Goal: Task Accomplishment & Management: Manage account settings

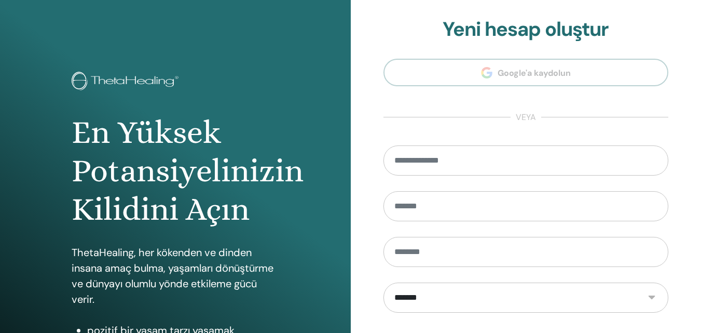
scroll to position [166, 0]
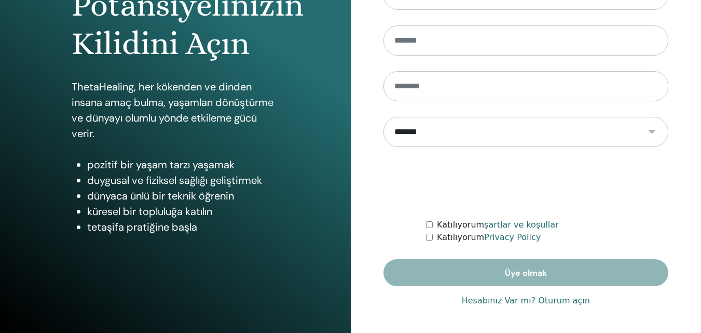
click at [491, 303] on link "Hesabınız Var mı? Oturum açın" at bounding box center [526, 300] width 128 height 12
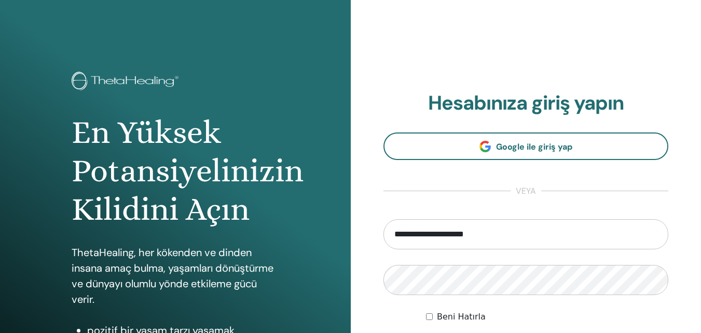
scroll to position [166, 0]
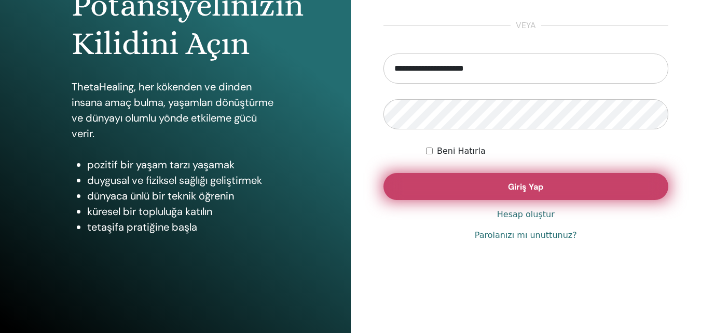
click at [515, 187] on span "Giriş Yap" at bounding box center [525, 186] width 35 height 11
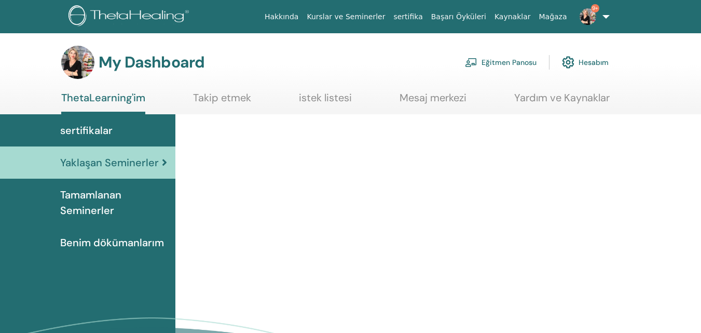
click at [510, 62] on link "Eğitmen Panosu" at bounding box center [501, 62] width 72 height 23
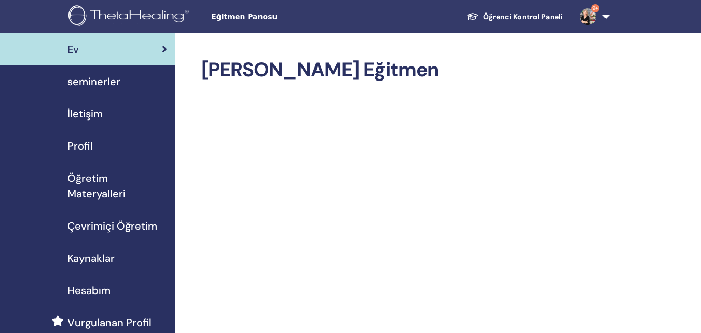
click at [108, 84] on span "seminerler" at bounding box center [93, 82] width 53 height 16
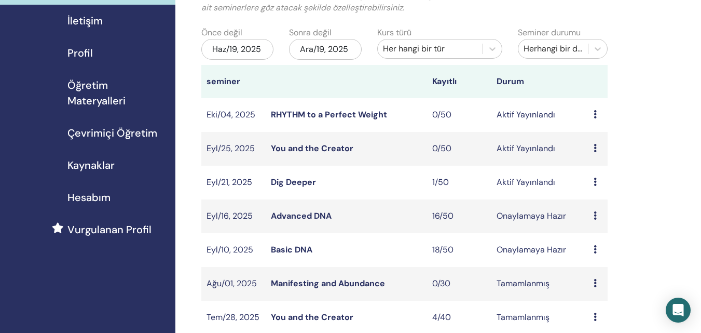
scroll to position [104, 0]
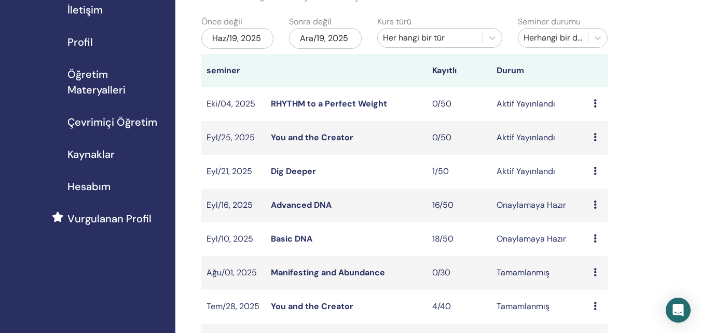
click at [285, 203] on link "Advanced DNA" at bounding box center [301, 204] width 61 height 11
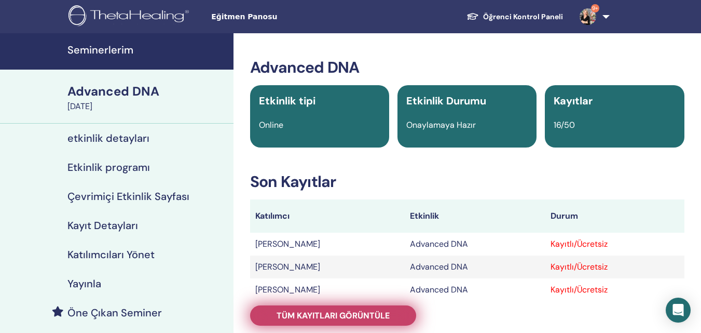
click at [350, 310] on span "Tüm kayıtları görüntüle" at bounding box center [333, 315] width 113 height 11
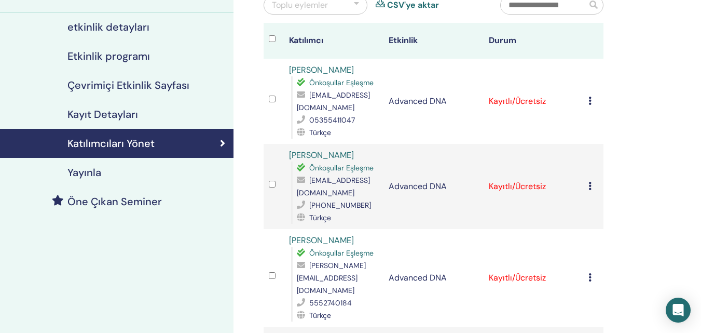
scroll to position [104, 0]
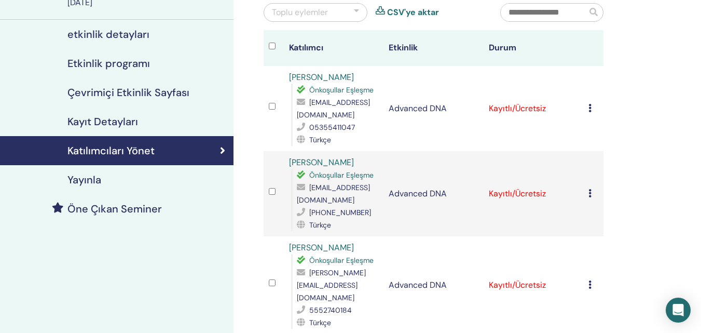
click at [140, 145] on h4 "Katılımcıları Yönet" at bounding box center [110, 150] width 87 height 12
click at [591, 112] on div "Kaydı İptal Et Otomatik onaylama Ücretli Olarak İşaretle Ödenmemiş olarak işare…" at bounding box center [593, 108] width 10 height 12
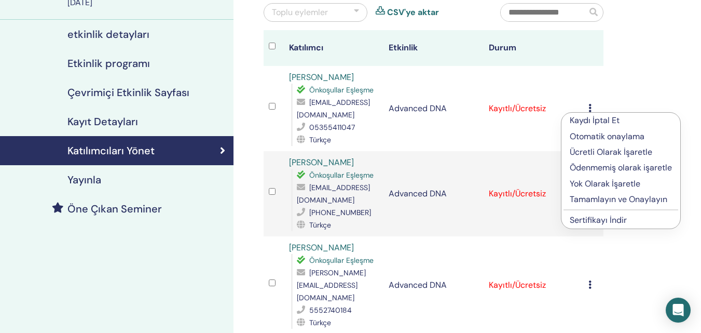
click at [596, 137] on p "Otomatik onaylama" at bounding box center [621, 136] width 102 height 12
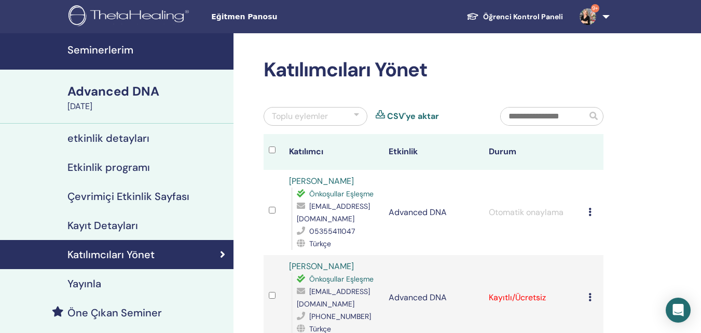
click at [358, 114] on div at bounding box center [356, 116] width 5 height 12
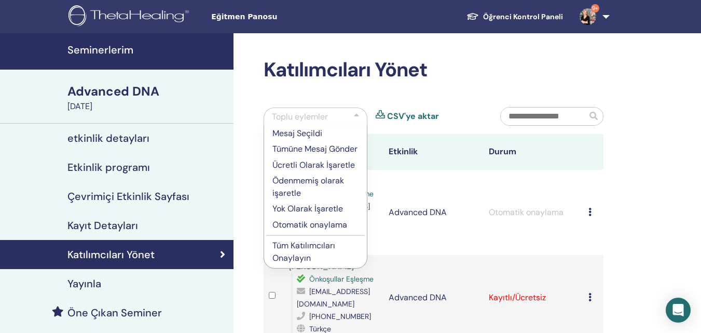
click at [305, 262] on p "Tüm Katılımcıları Onaylayın" at bounding box center [315, 251] width 86 height 25
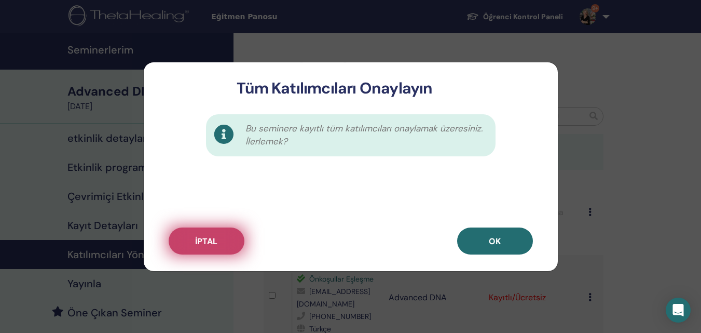
click at [229, 238] on button "İptal" at bounding box center [207, 240] width 76 height 27
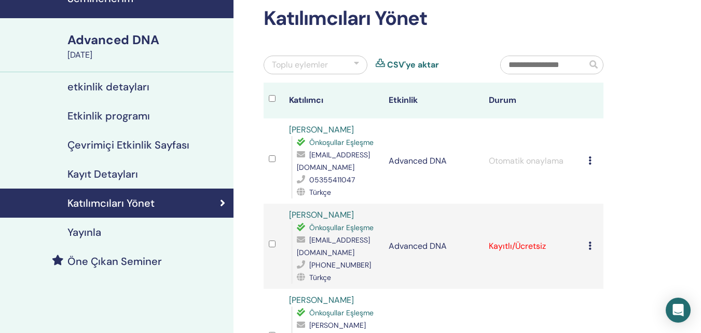
scroll to position [52, 0]
click at [277, 241] on div at bounding box center [274, 245] width 10 height 15
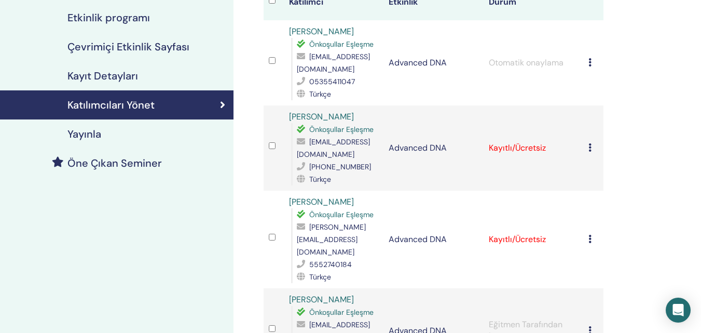
scroll to position [156, 0]
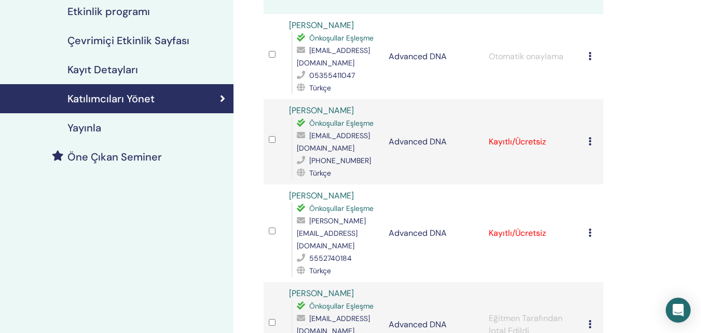
click at [278, 225] on div at bounding box center [274, 232] width 10 height 15
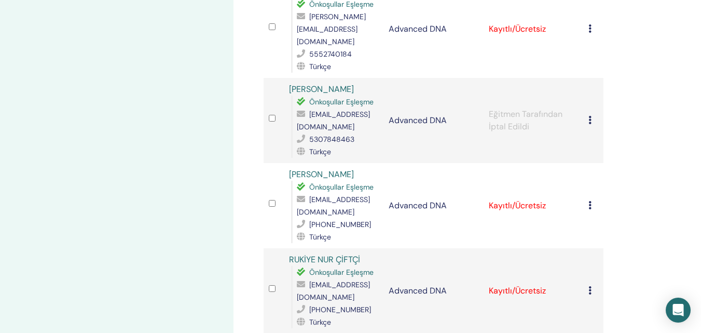
scroll to position [363, 0]
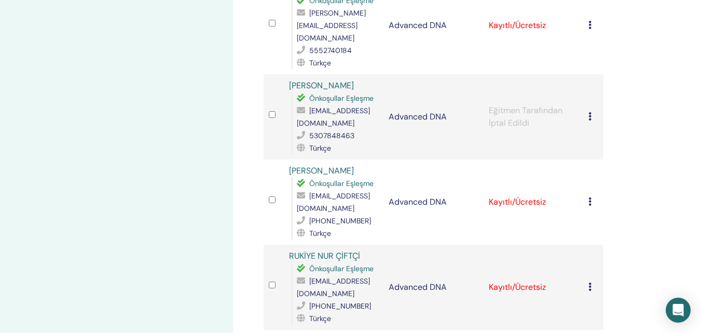
click at [272, 279] on div at bounding box center [274, 286] width 10 height 15
click at [270, 272] on td at bounding box center [274, 286] width 20 height 85
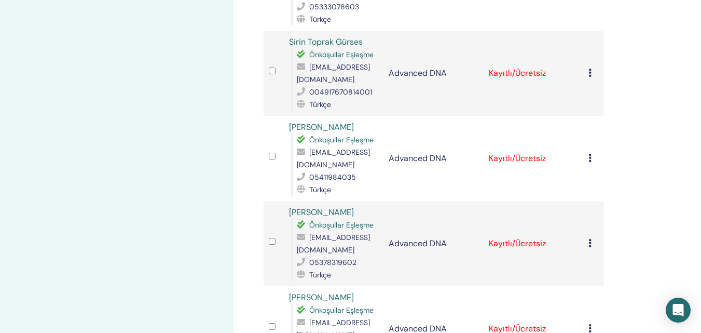
scroll to position [1193, 0]
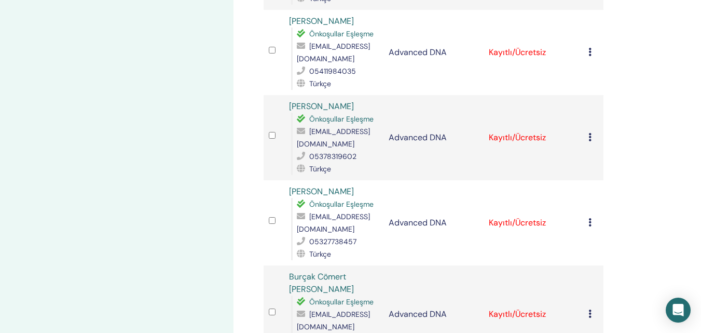
click at [268, 221] on td at bounding box center [274, 222] width 20 height 85
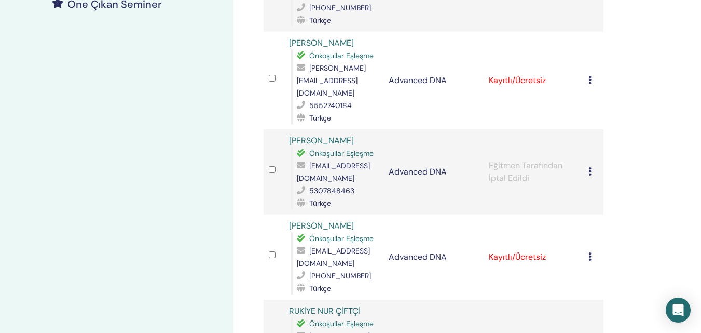
scroll to position [52, 0]
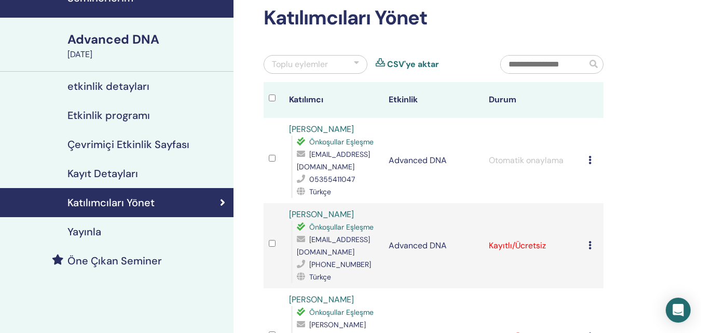
click at [338, 67] on div "Toplu eylemler" at bounding box center [316, 64] width 104 height 19
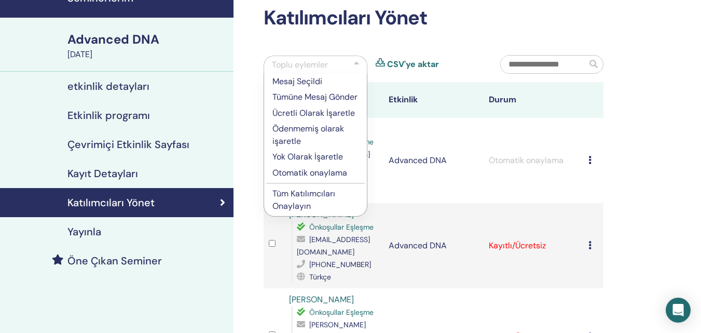
click at [304, 212] on p "Tüm Katılımcıları Onaylayın" at bounding box center [315, 199] width 86 height 25
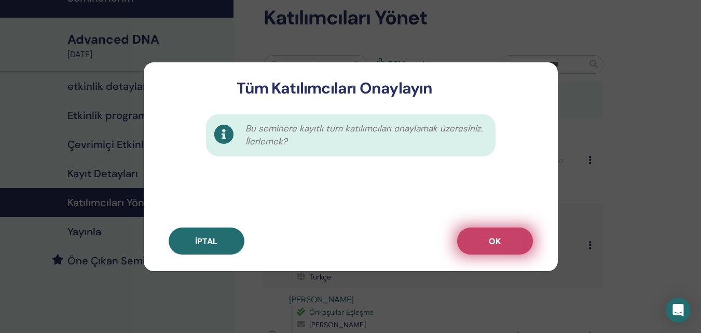
click at [490, 239] on span "OK" at bounding box center [495, 241] width 12 height 11
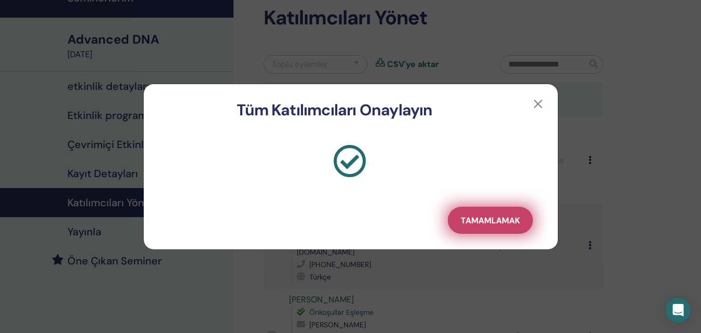
click at [470, 218] on span "Tamamlamak" at bounding box center [490, 220] width 59 height 11
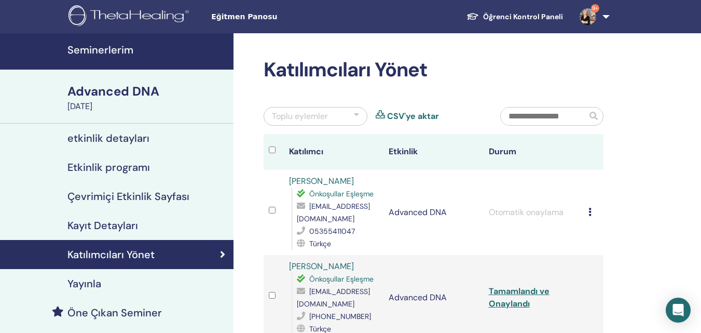
click at [590, 213] on icon at bounding box center [589, 212] width 3 height 8
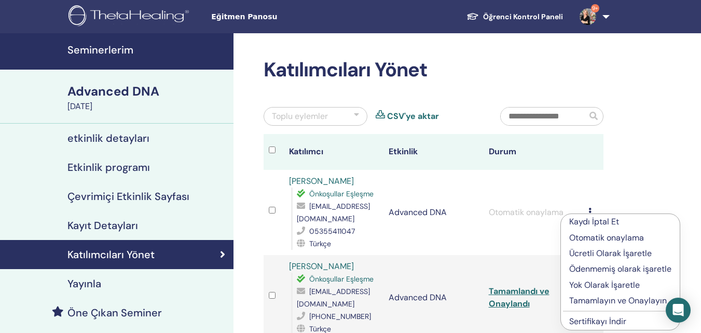
click at [604, 270] on p "Ödenmemiş olarak işaretle" at bounding box center [620, 269] width 102 height 12
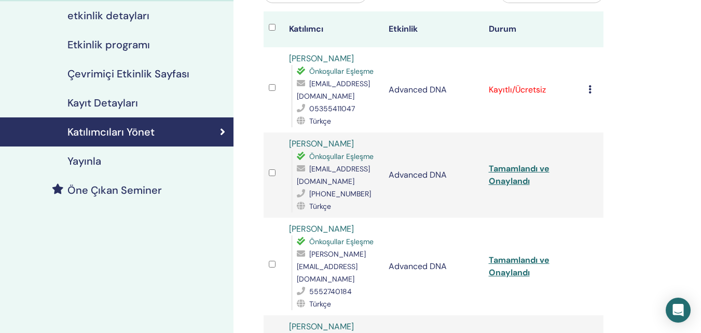
scroll to position [104, 0]
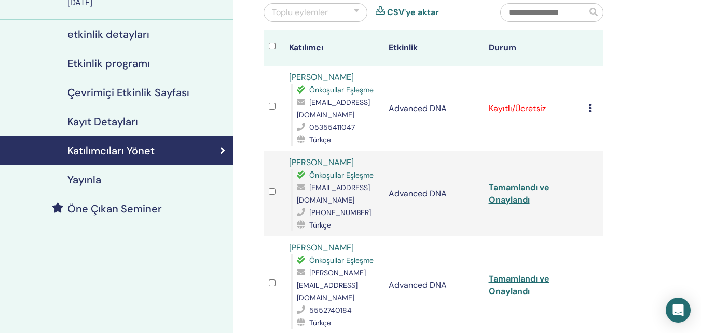
click at [589, 114] on div "Kaydı İptal Et Otomatik onaylama Ücretli Olarak İşaretle Ödenmemiş olarak işare…" at bounding box center [593, 108] width 10 height 12
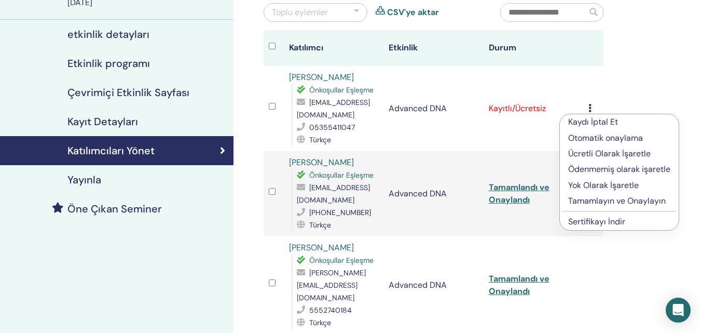
click at [595, 202] on p "Tamamlayın ve Onaylayın" at bounding box center [619, 201] width 102 height 12
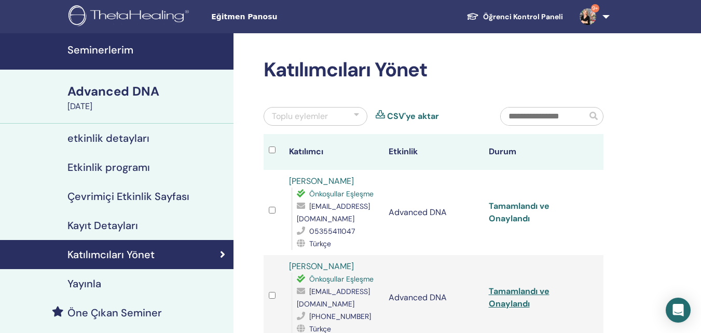
click at [521, 208] on link "Tamamlandı ve Onaylandı" at bounding box center [519, 211] width 61 height 23
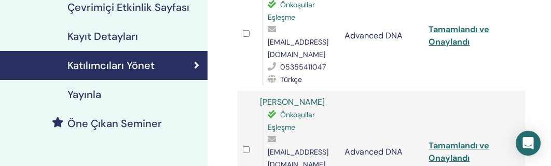
scroll to position [208, 0]
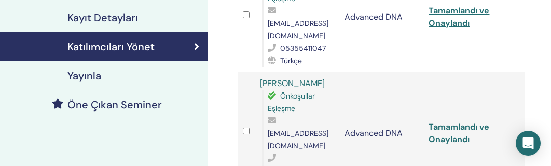
click at [459, 121] on link "Tamamlandı ve Onaylandı" at bounding box center [459, 132] width 61 height 23
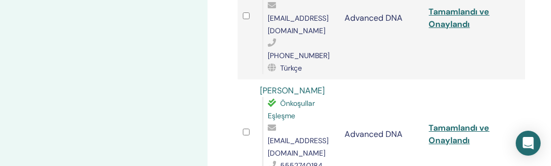
scroll to position [346, 0]
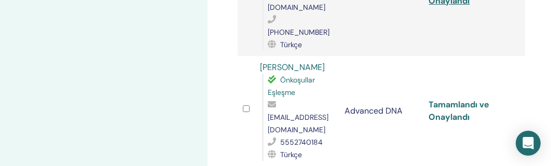
click at [452, 99] on link "Tamamlandı ve Onaylandı" at bounding box center [459, 110] width 61 height 23
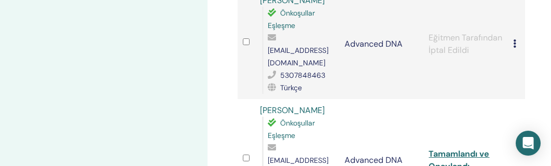
scroll to position [538, 0]
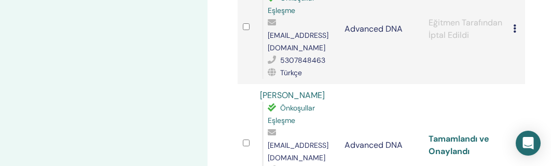
click at [458, 133] on link "Tamamlandı ve Onaylandı" at bounding box center [459, 144] width 61 height 23
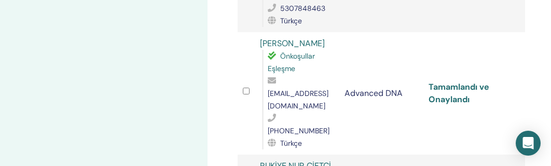
scroll to position [642, 0]
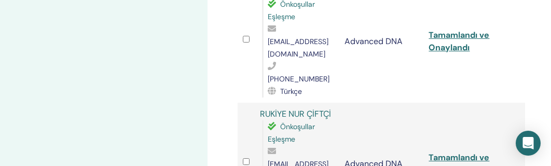
click at [458, 103] on td "Tamamlandı ve Onaylandı" at bounding box center [465, 164] width 85 height 122
click at [458, 152] on link "Tamamlandı ve Onaylandı" at bounding box center [459, 163] width 61 height 23
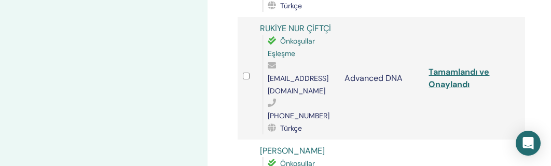
scroll to position [746, 0]
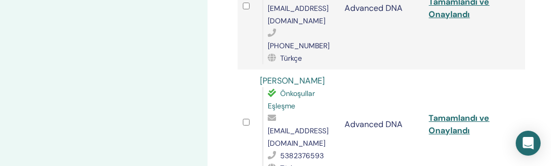
scroll to position [849, 0]
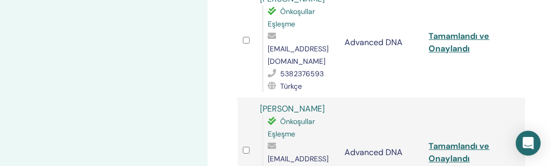
scroll to position [901, 0]
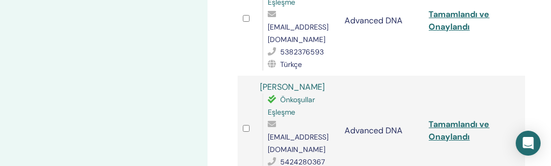
click at [528, 41] on div "Katılımcıları Yönet Toplu eylemler CSV'ye aktar Katılımcı Etkinlik Durum Reyhan…" at bounding box center [381, 150] width 300 height 1987
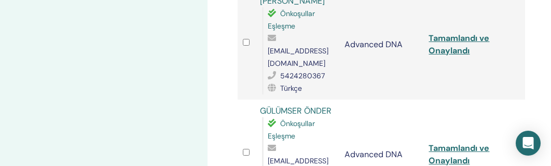
scroll to position [1005, 0]
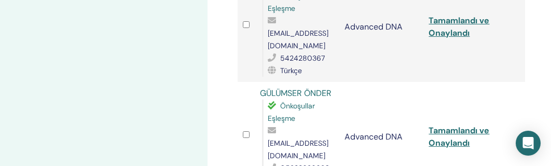
click at [531, 38] on div "Katılımcıları Yönet Toplu eylemler CSV'ye aktar Katılımcı Etkinlik Durum Reyhan…" at bounding box center [381, 46] width 300 height 1987
click at [528, 45] on div "Katılımcıları Yönet Toplu eylemler CSV'ye aktar Katılımcı Etkinlik Durum Reyhan…" at bounding box center [381, 46] width 300 height 1987
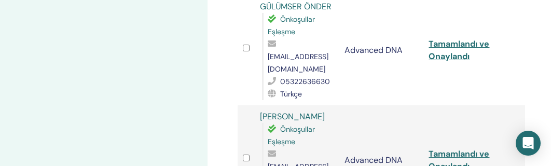
scroll to position [1109, 0]
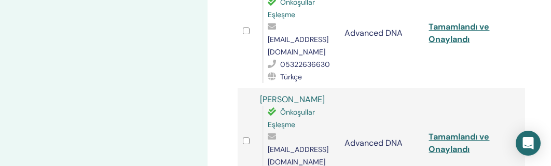
click at [524, 88] on td at bounding box center [516, 143] width 17 height 110
click at [534, 72] on div "Katılımcıları Yönet Toplu eylemler CSV'ye aktar Katılımcı Etkinlik Durum Reyhan…" at bounding box center [415, 3] width 415 height 2158
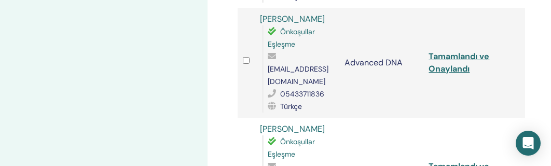
scroll to position [1213, 0]
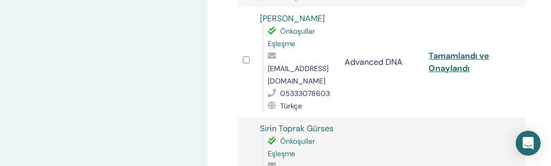
scroll to position [1316, 0]
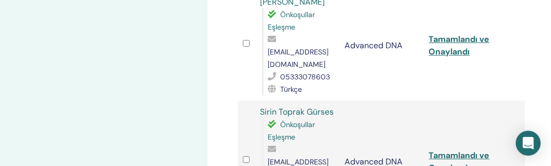
click at [524, 101] on td at bounding box center [516, 162] width 17 height 122
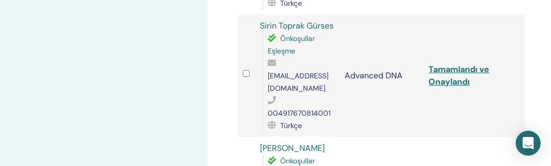
scroll to position [1420, 0]
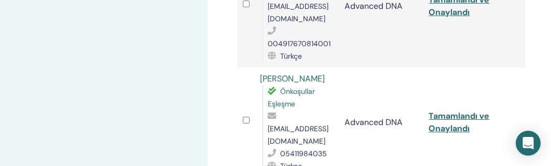
scroll to position [1524, 0]
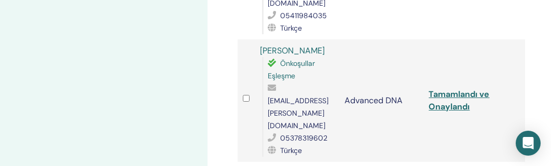
scroll to position [1628, 0]
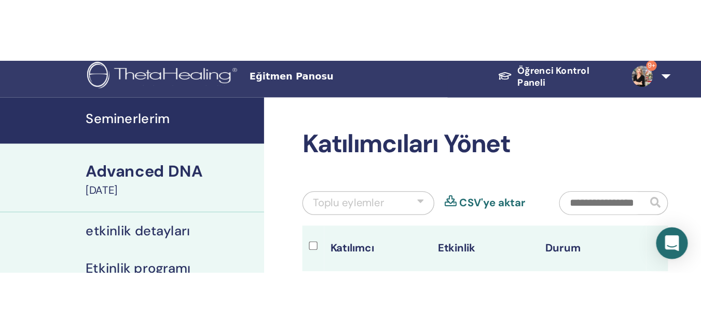
scroll to position [0, 0]
